Goal: Task Accomplishment & Management: Use online tool/utility

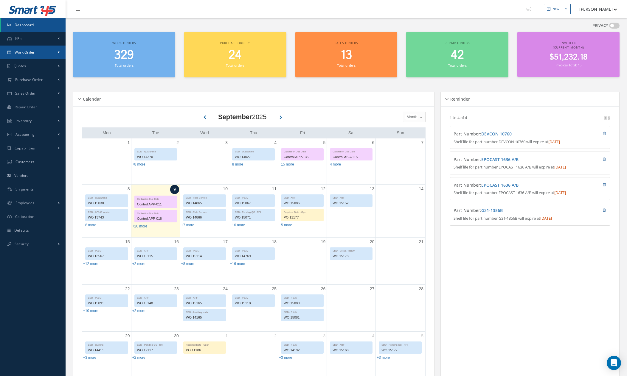
click at [32, 56] on link "Work Order" at bounding box center [33, 53] width 66 height 14
click at [58, 54] on span at bounding box center [59, 52] width 2 height 5
click at [58, 52] on span at bounding box center [59, 52] width 2 height 5
click at [57, 53] on link "Work Order" at bounding box center [33, 53] width 66 height 14
click at [58, 52] on span at bounding box center [59, 52] width 2 height 5
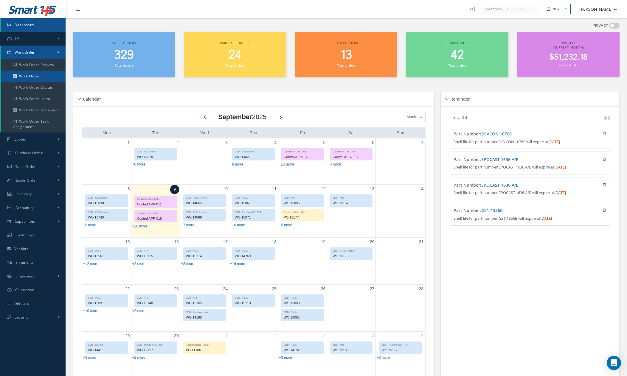
click at [44, 78] on link "Work Order" at bounding box center [33, 76] width 64 height 11
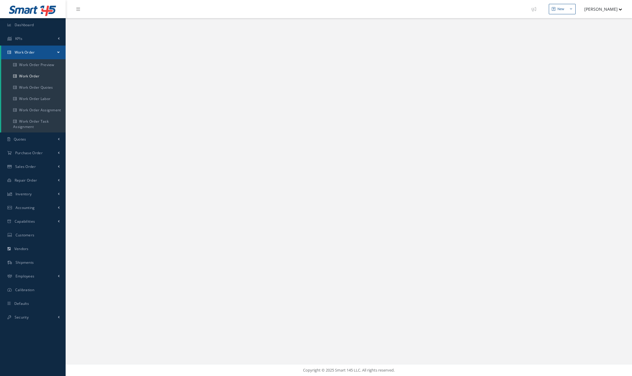
select select "25"
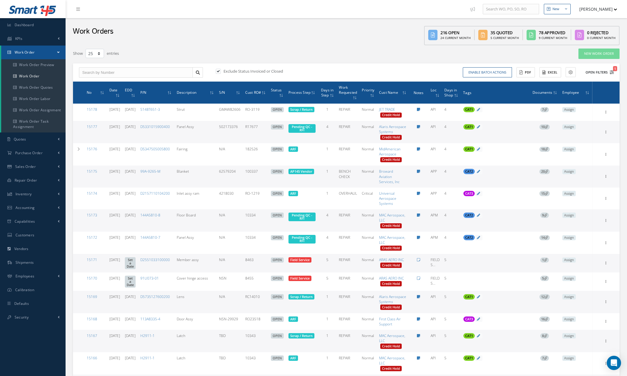
click at [612, 73] on icon "1" at bounding box center [612, 72] width 4 height 4
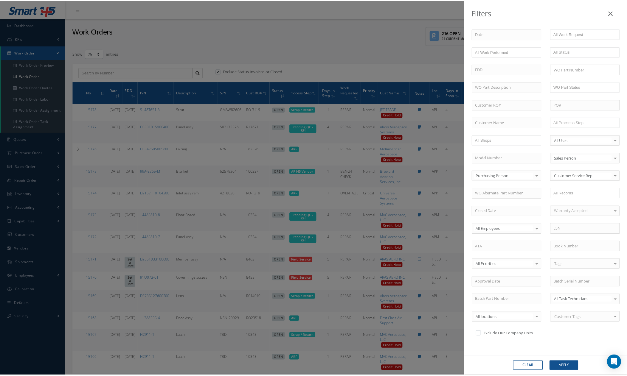
scroll to position [47, 0]
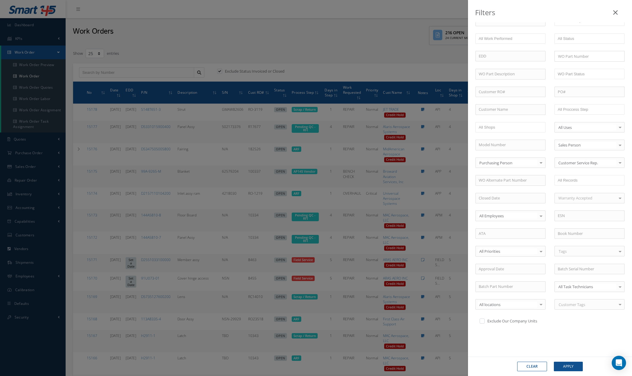
click at [615, 15] on icon at bounding box center [615, 12] width 4 height 7
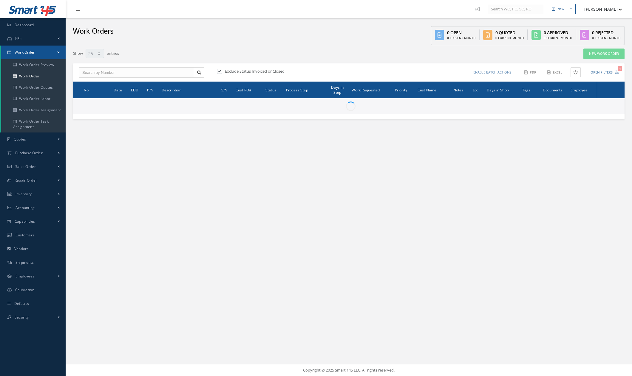
select select "25"
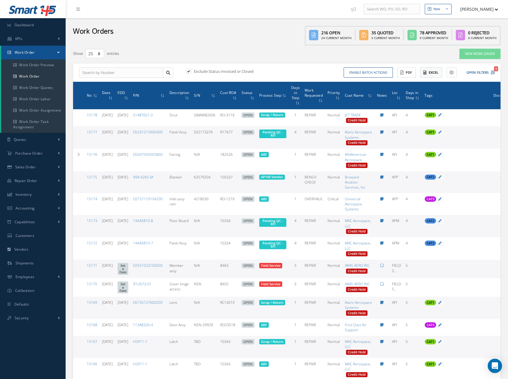
click at [432, 72] on button "Excel" at bounding box center [431, 72] width 22 height 10
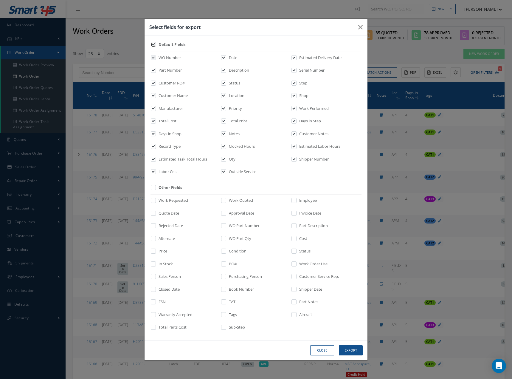
click at [154, 46] on input "checkbox" at bounding box center [154, 46] width 4 height 7
checkbox input "false"
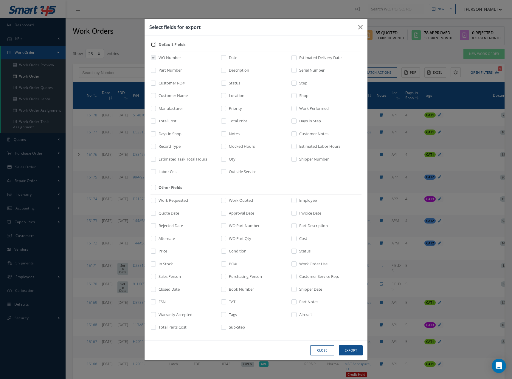
checkbox input "false"
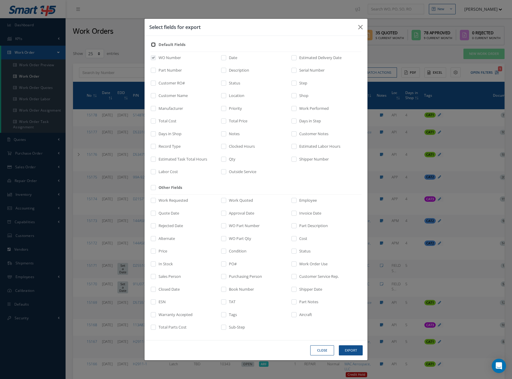
checkbox input "false"
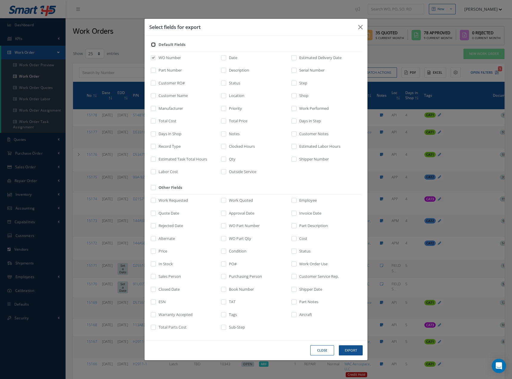
checkbox input "false"
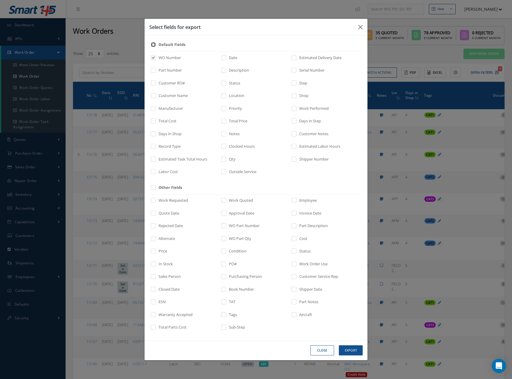
checkbox input "false"
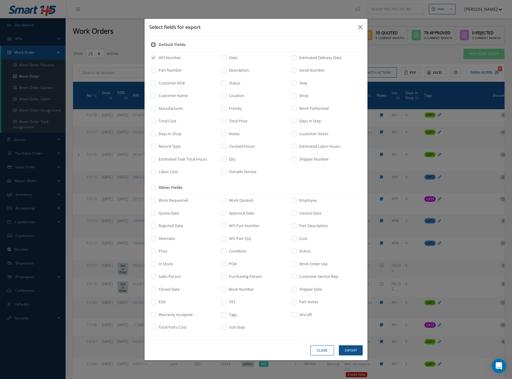
checkbox input "false"
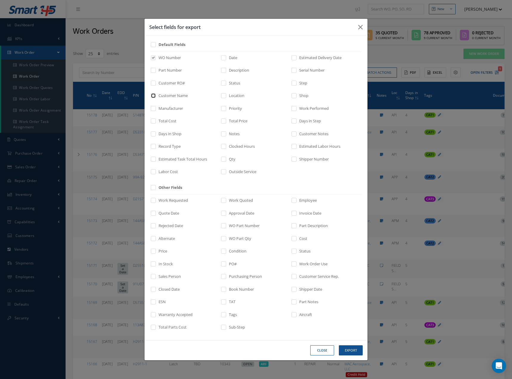
click at [153, 97] on input "checkbox" at bounding box center [154, 97] width 4 height 7
checkbox input "true"
click at [154, 134] on input "checkbox" at bounding box center [154, 135] width 4 height 7
checkbox input "true"
click at [223, 57] on input "checkbox" at bounding box center [224, 59] width 4 height 7
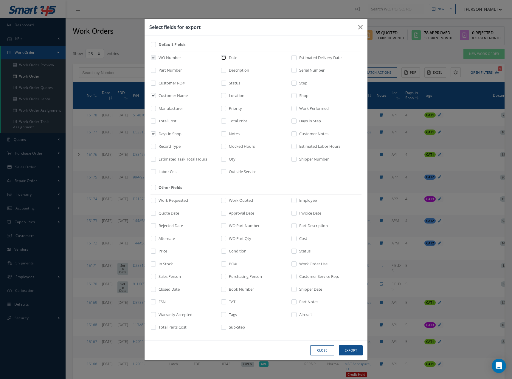
checkbox input "true"
click at [223, 70] on input "checkbox" at bounding box center [224, 72] width 4 height 7
checkbox input "true"
click at [225, 83] on input "checkbox" at bounding box center [224, 84] width 4 height 7
checkbox input "true"
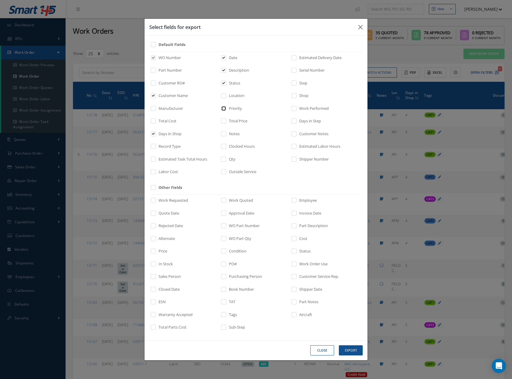
click at [222, 110] on input "checkbox" at bounding box center [224, 110] width 4 height 7
checkbox input "true"
click at [293, 57] on input "checkbox" at bounding box center [294, 59] width 4 height 7
checkbox input "true"
click at [294, 84] on input "checkbox" at bounding box center [294, 84] width 4 height 7
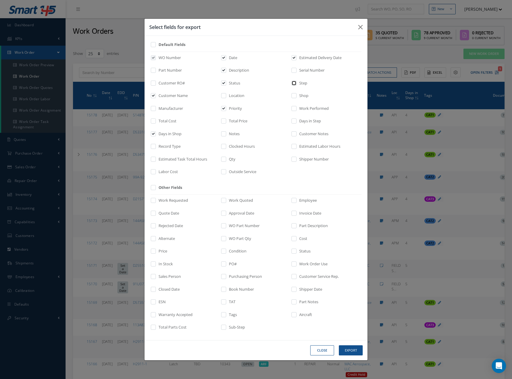
checkbox input "true"
click at [295, 120] on input "checkbox" at bounding box center [294, 123] width 4 height 7
checkbox input "true"
click at [155, 202] on input "checkbox" at bounding box center [154, 202] width 4 height 7
checkbox input "true"
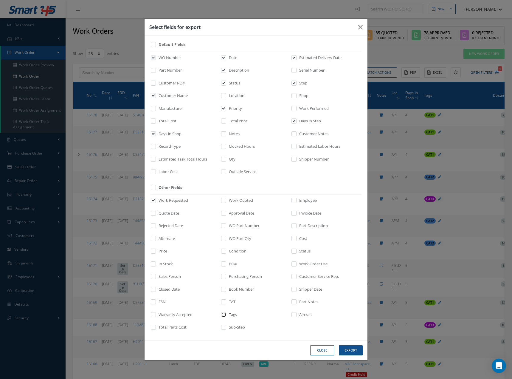
click at [225, 316] on input "checkbox" at bounding box center [224, 316] width 4 height 7
checkbox input "true"
click at [351, 348] on button "Export" at bounding box center [351, 350] width 24 height 10
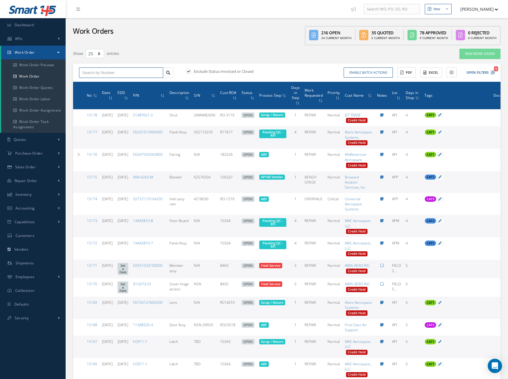
click at [125, 76] on input "text" at bounding box center [121, 72] width 84 height 11
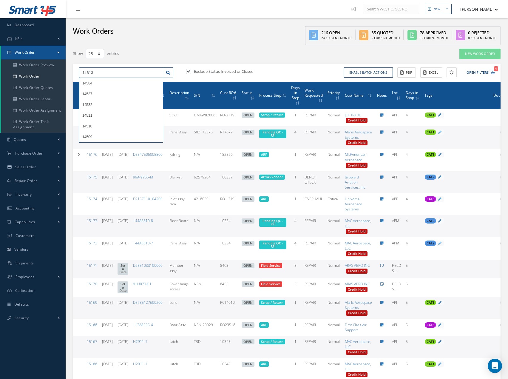
type input "14613"
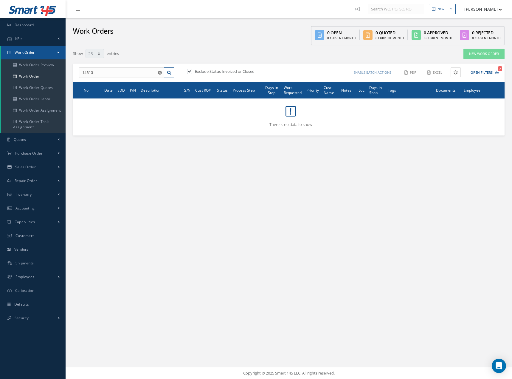
click at [209, 70] on label "Exclude Status Invoiced or Closed" at bounding box center [223, 71] width 61 height 5
click at [191, 70] on input "checkbox" at bounding box center [189, 72] width 4 height 4
checkbox input "false"
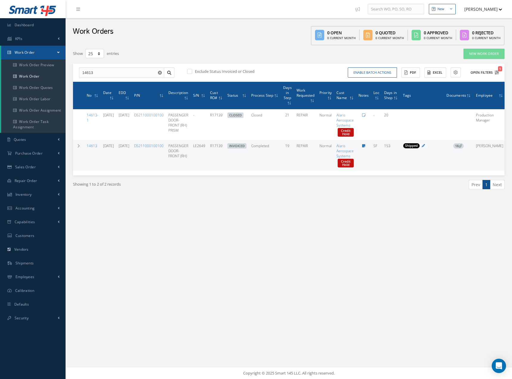
click at [497, 73] on icon "1" at bounding box center [497, 72] width 4 height 4
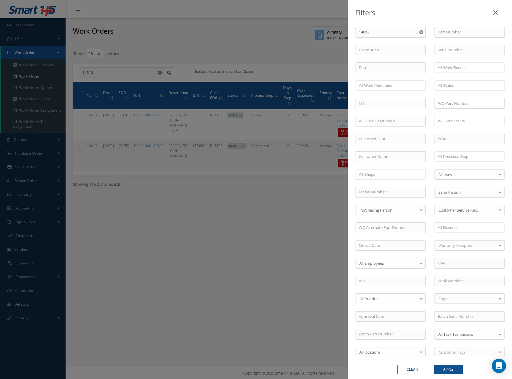
click at [309, 311] on div "Filters WO Number 14613 Part Number Description Serial Number BALANCE BENCH CHE…" at bounding box center [256, 189] width 512 height 379
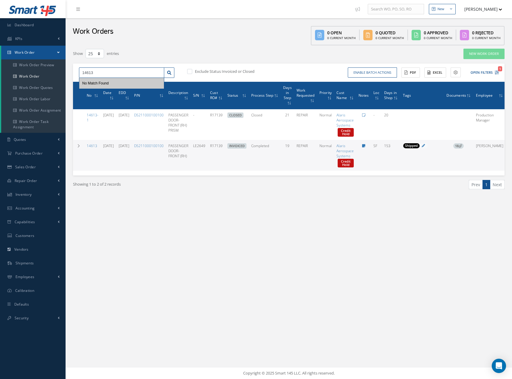
drag, startPoint x: 100, startPoint y: 74, endPoint x: 66, endPoint y: 76, distance: 34.6
click at [69, 76] on div "Filters WO Number 14613 Part Number Description Serial Number BALANCE BENCH CHE…" at bounding box center [289, 126] width 441 height 156
type input "15118"
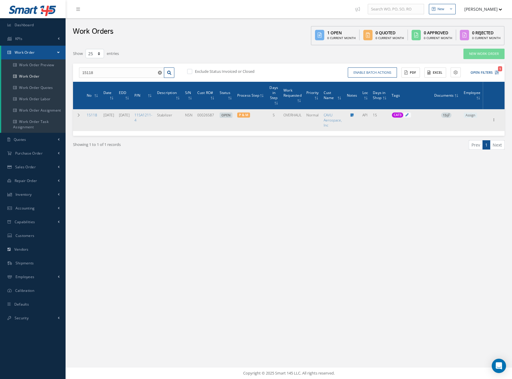
click at [452, 116] on span "13" at bounding box center [446, 114] width 10 height 5
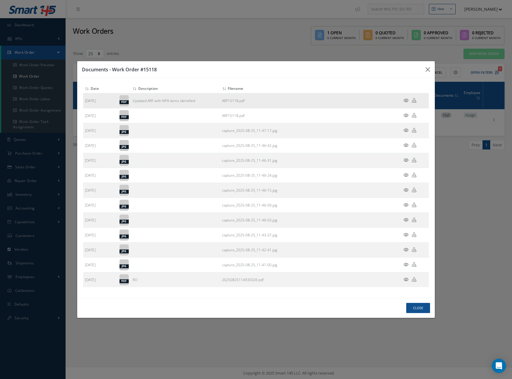
click at [406, 100] on icon at bounding box center [406, 100] width 5 height 4
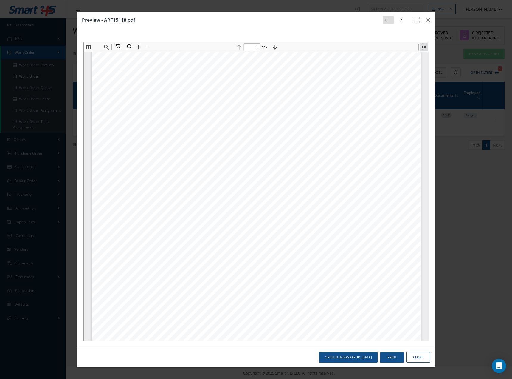
click at [422, 46] on button at bounding box center [423, 46] width 8 height 8
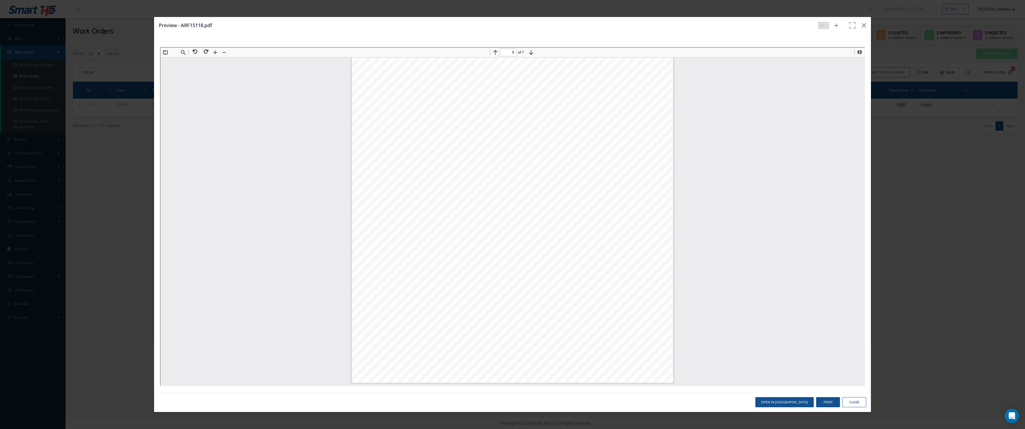
scroll to position [5816, 0]
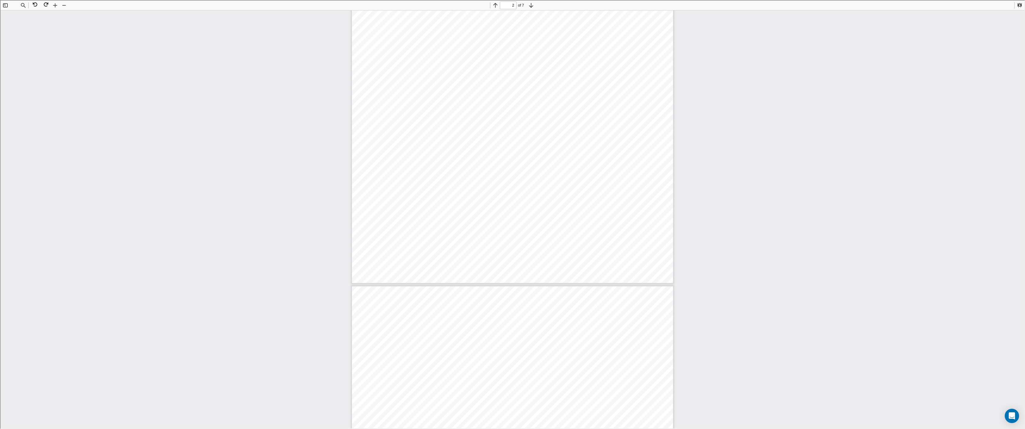
type input "1"
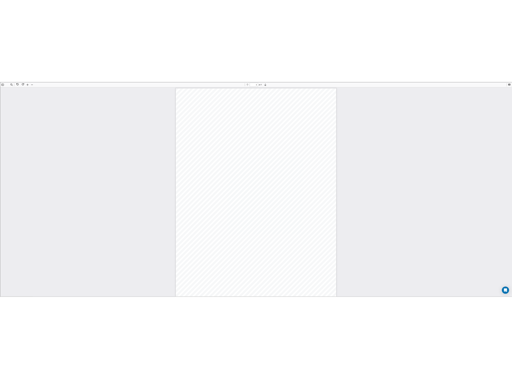
scroll to position [3, 0]
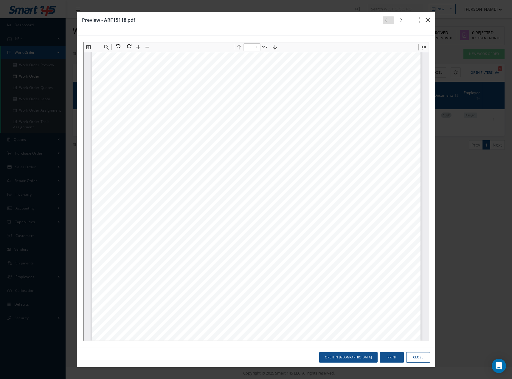
click at [427, 20] on icon "button" at bounding box center [428, 19] width 4 height 7
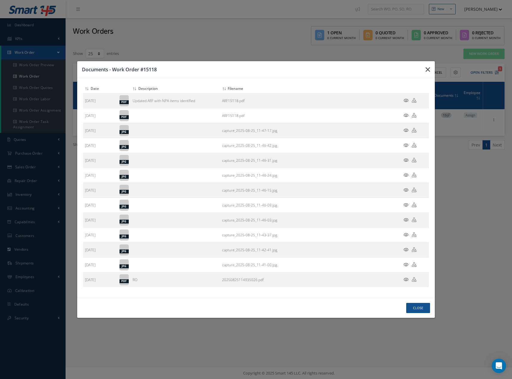
click at [425, 68] on button "button" at bounding box center [428, 69] width 14 height 17
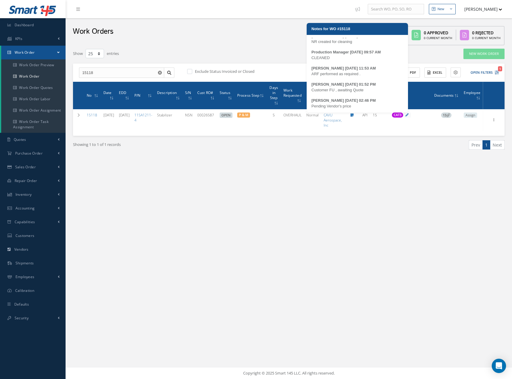
scroll to position [6, 0]
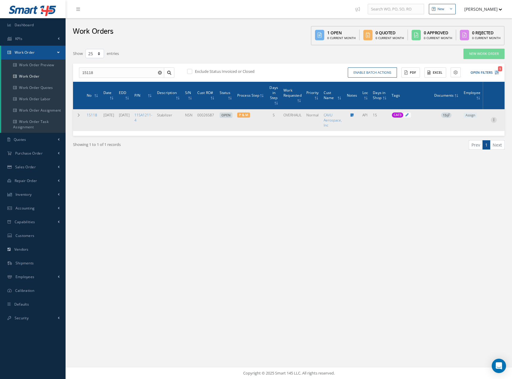
click at [497, 119] on icon at bounding box center [494, 119] width 6 height 5
click at [92, 116] on link "15118" at bounding box center [92, 114] width 10 height 5
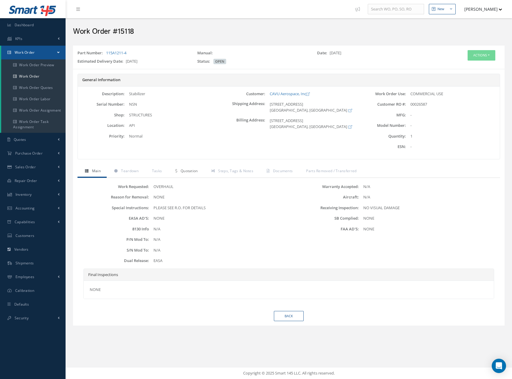
click at [190, 173] on link "Quotation" at bounding box center [186, 171] width 36 height 13
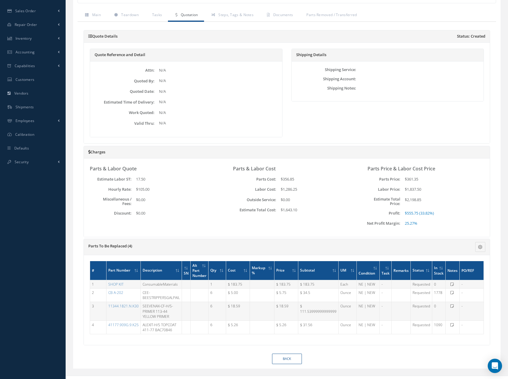
scroll to position [165, 0]
